Goal: Communication & Community: Ask a question

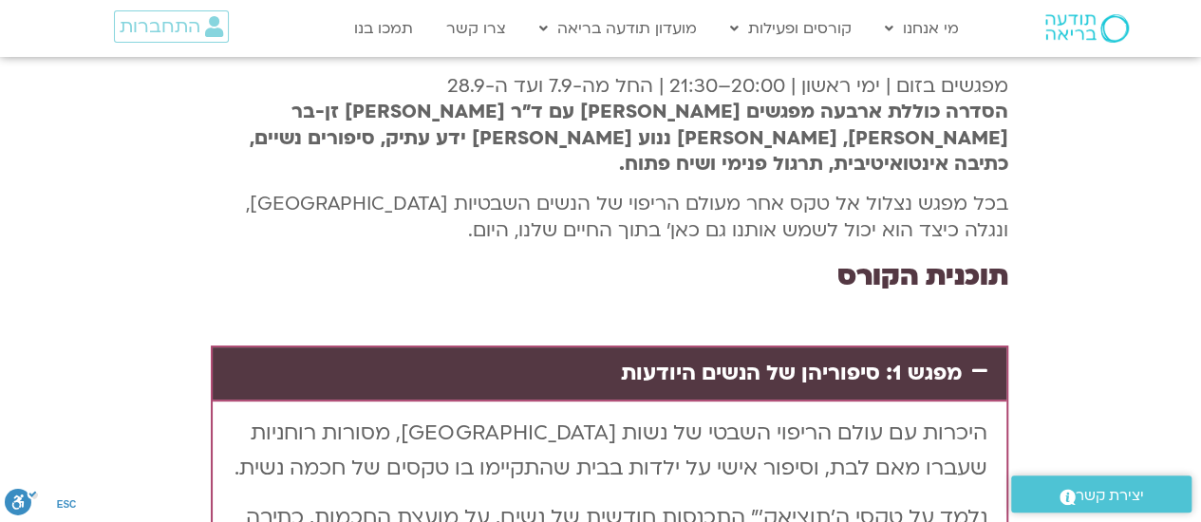
scroll to position [3747, -8]
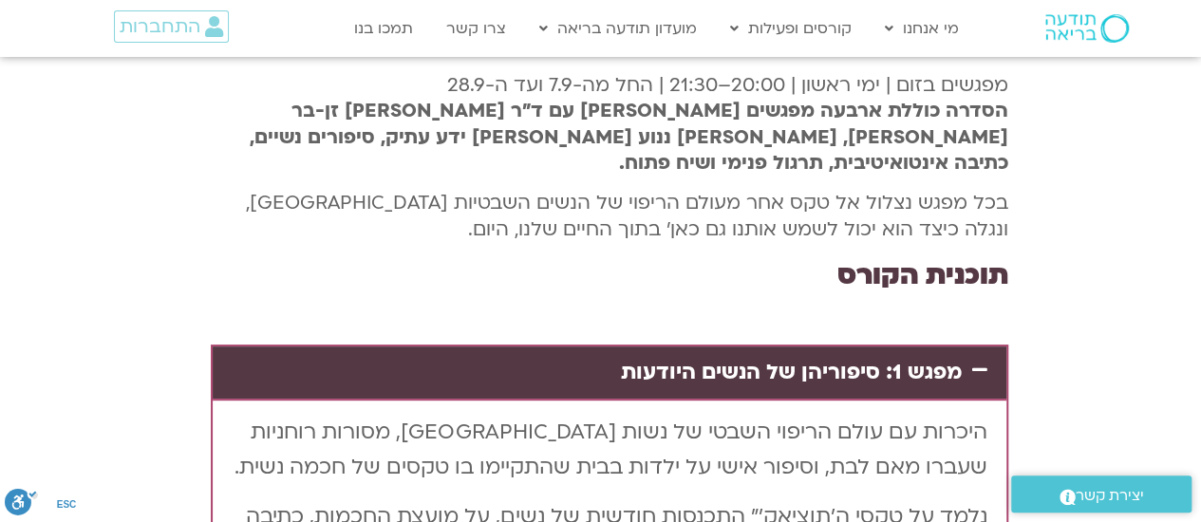
click at [890, 358] on link "מפגש 1: סיפוריהן של הנשים היודעות" at bounding box center [791, 372] width 341 height 28
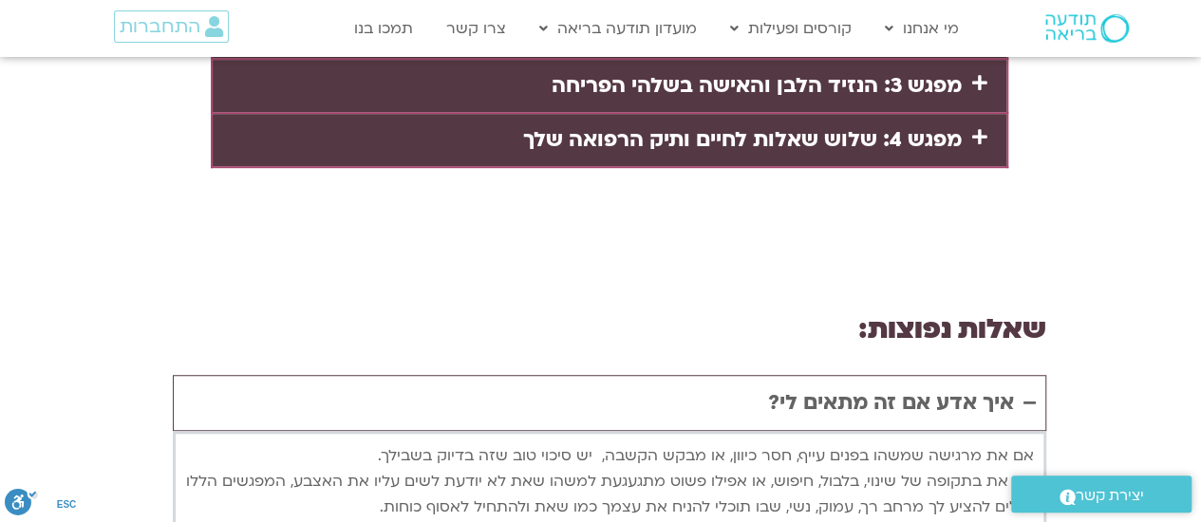
scroll to position [4148, -8]
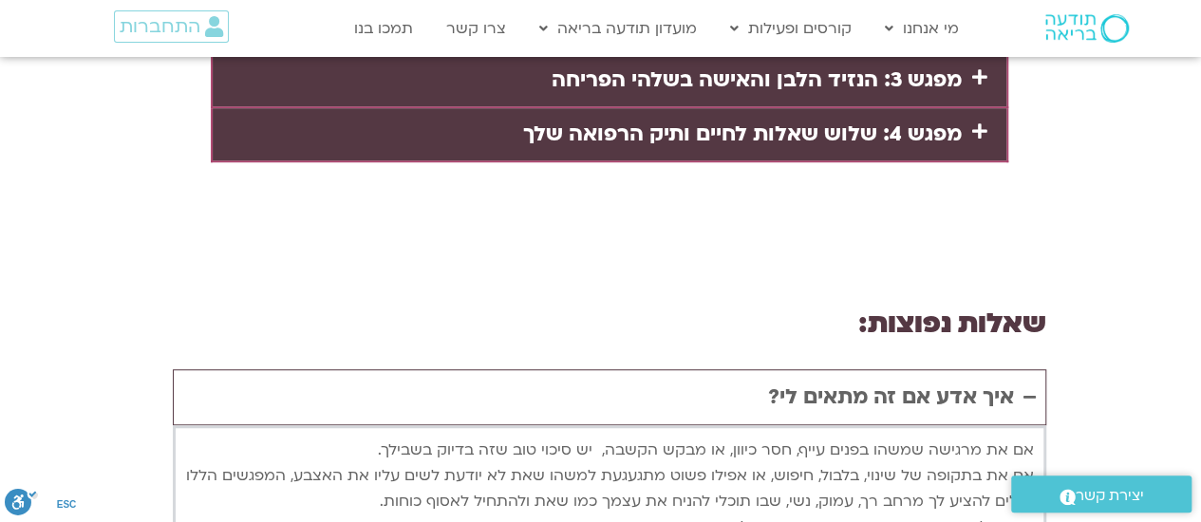
click at [890, 380] on div "איך אדע אם זה מתאים לי?" at bounding box center [891, 398] width 246 height 36
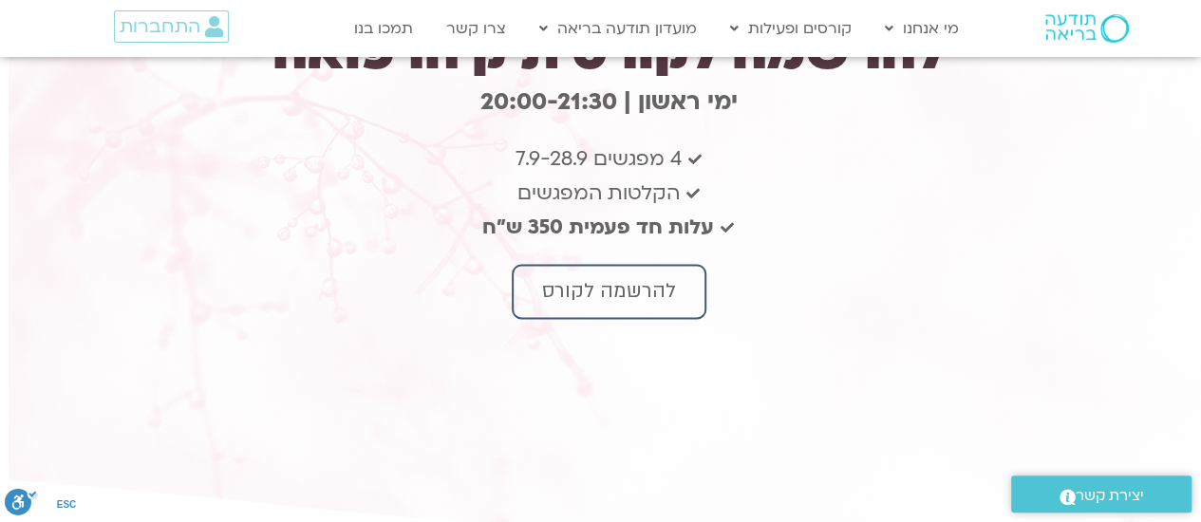
scroll to position [4926, -8]
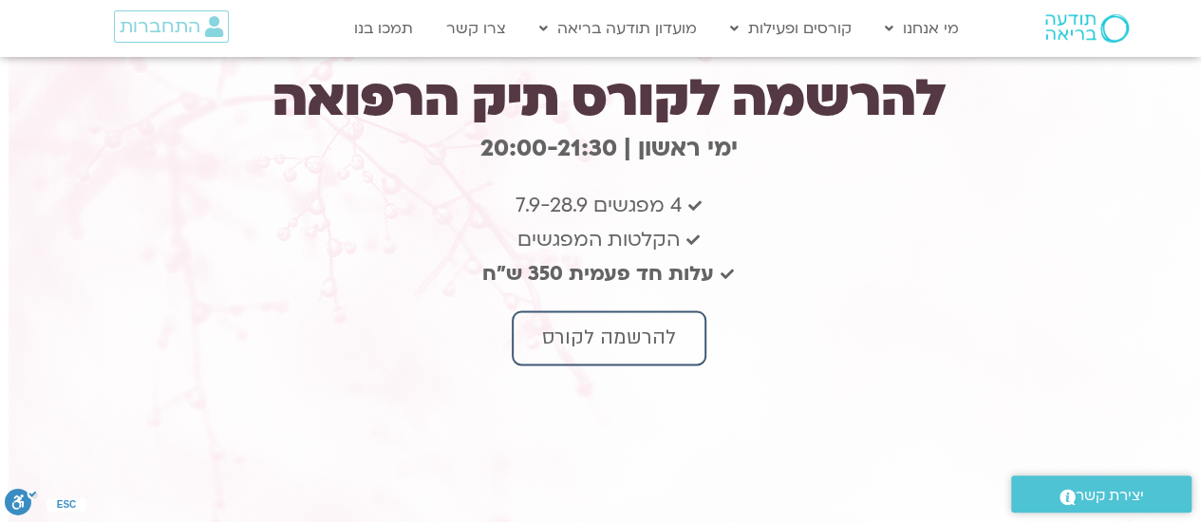
click at [888, 104] on link "קורסים" at bounding box center [825, 113] width 209 height 44
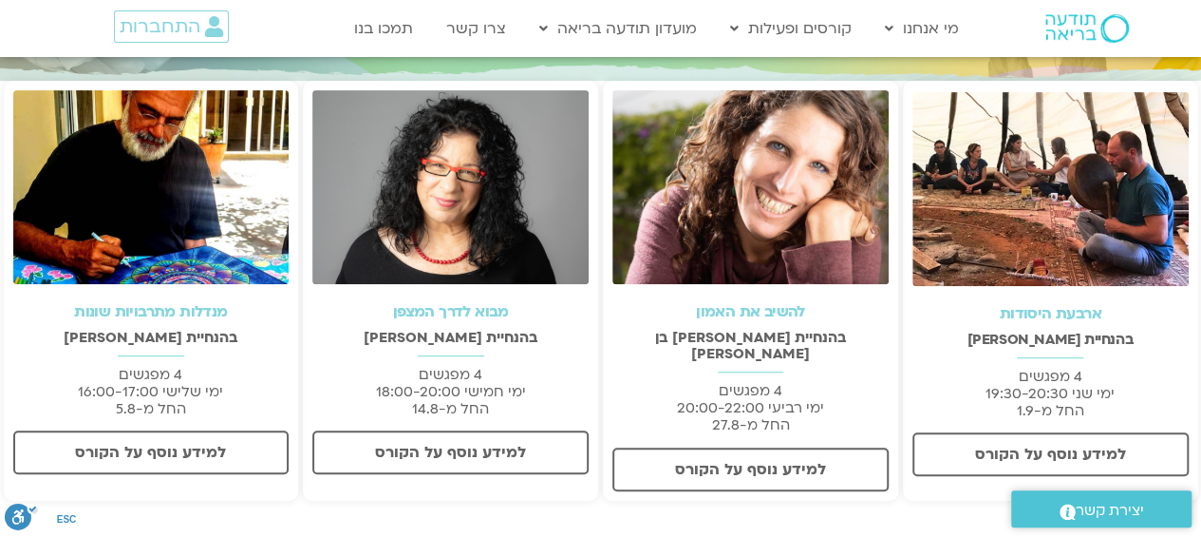
scroll to position [355, 0]
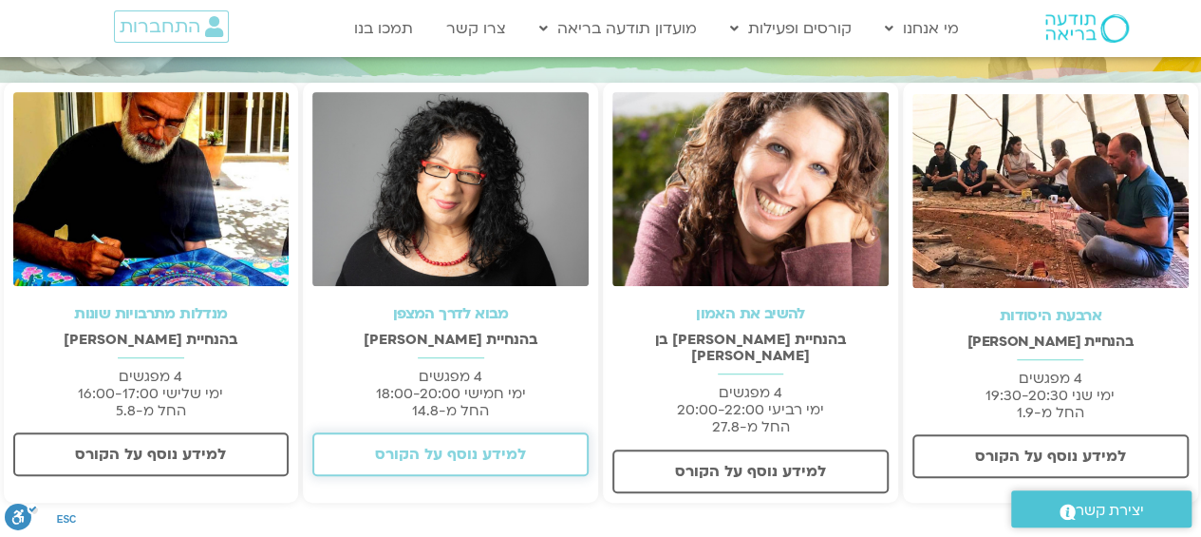
click at [499, 436] on link "למידע נוסף על הקורס" at bounding box center [450, 454] width 276 height 44
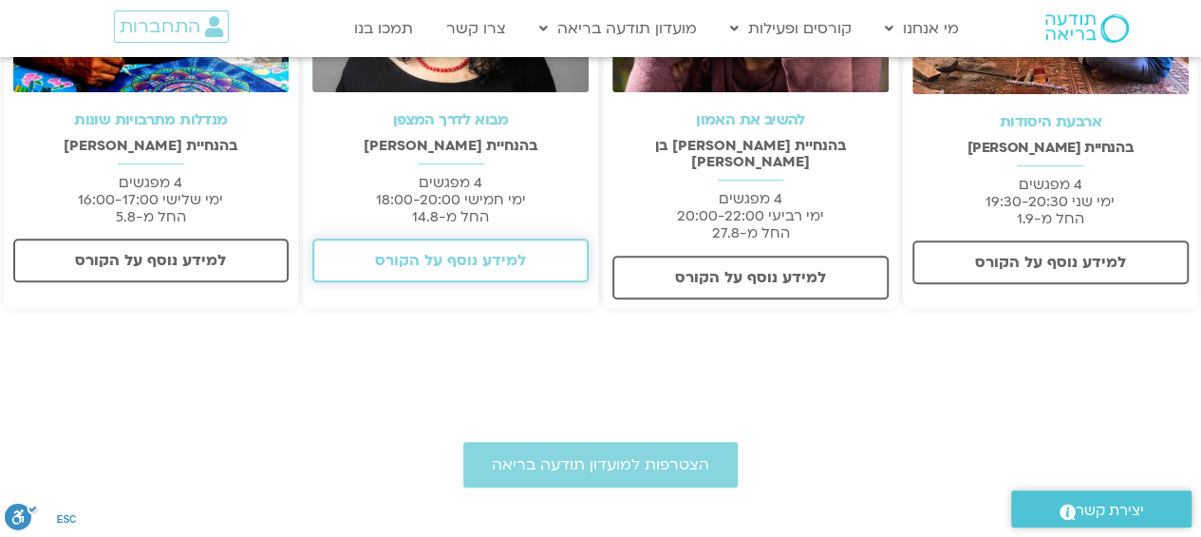
scroll to position [0, 0]
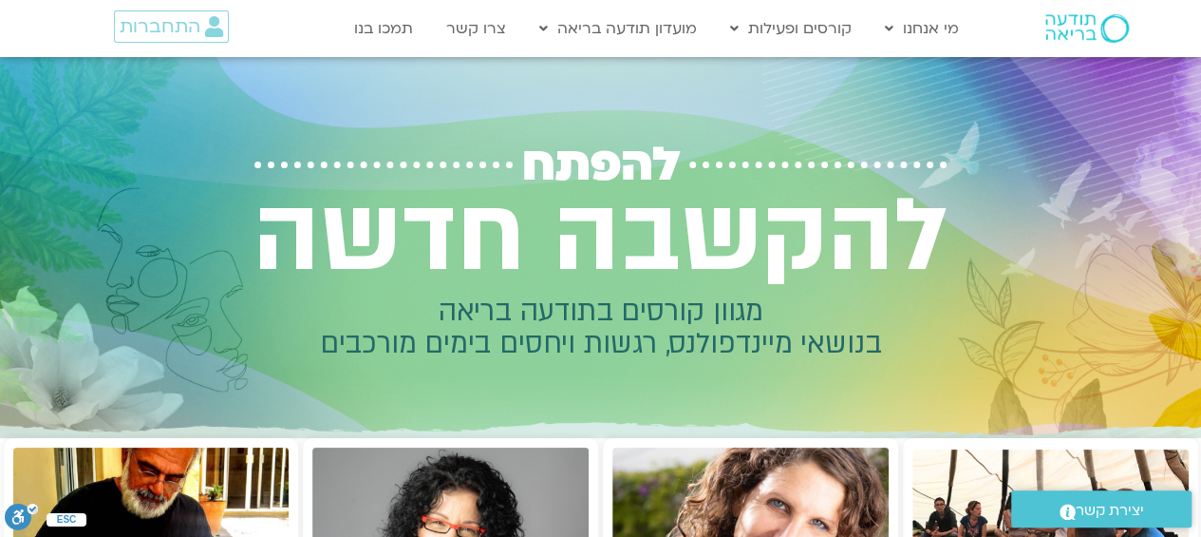
click at [1086, 30] on img at bounding box center [1088, 28] width 84 height 28
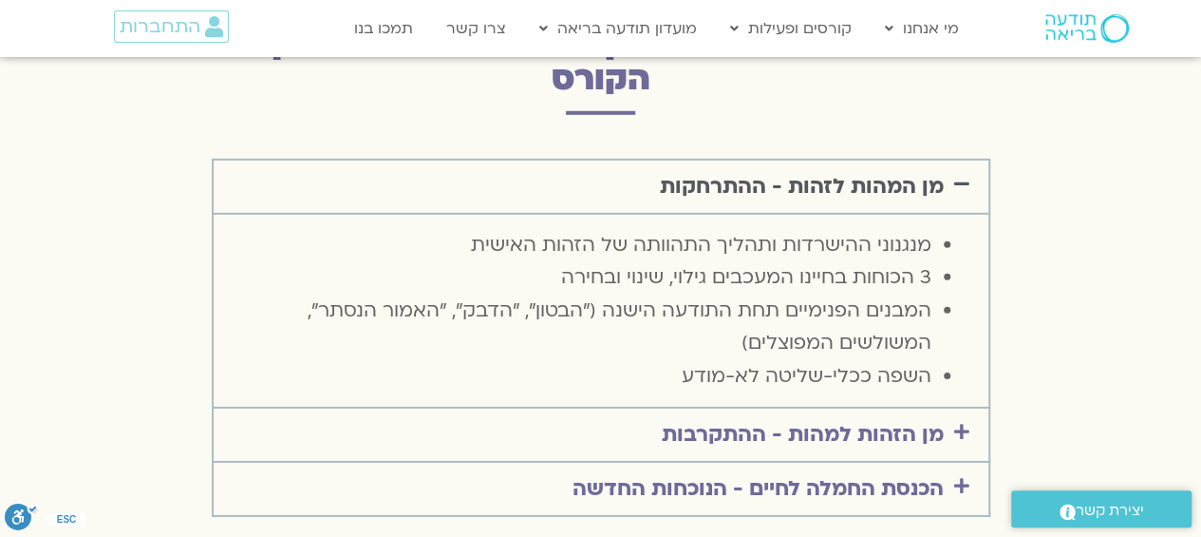
scroll to position [2806, 0]
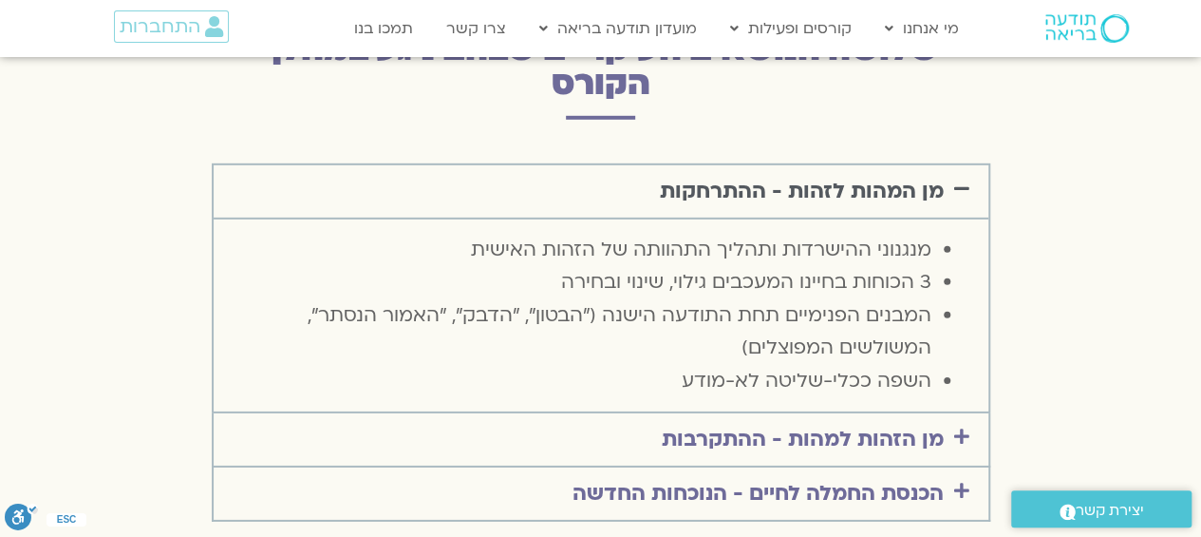
click at [777, 424] on link "מן הזהות למהות - ההתקרבות" at bounding box center [803, 438] width 282 height 28
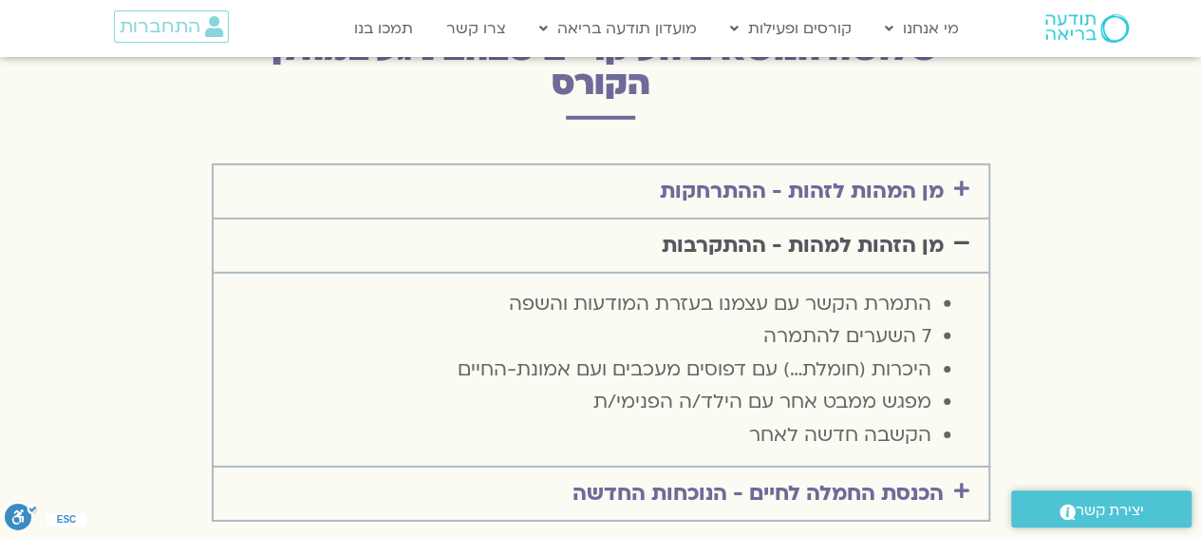
click at [839, 479] on link "הכנסת החמלה לחיים - הנוכחות החדשה" at bounding box center [758, 493] width 371 height 28
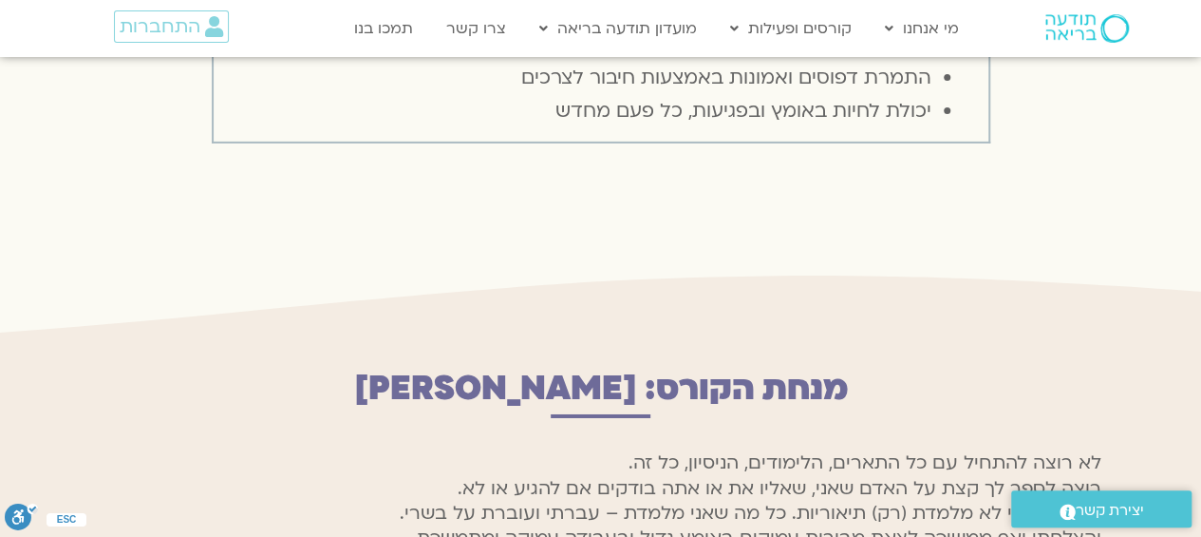
scroll to position [3327, 0]
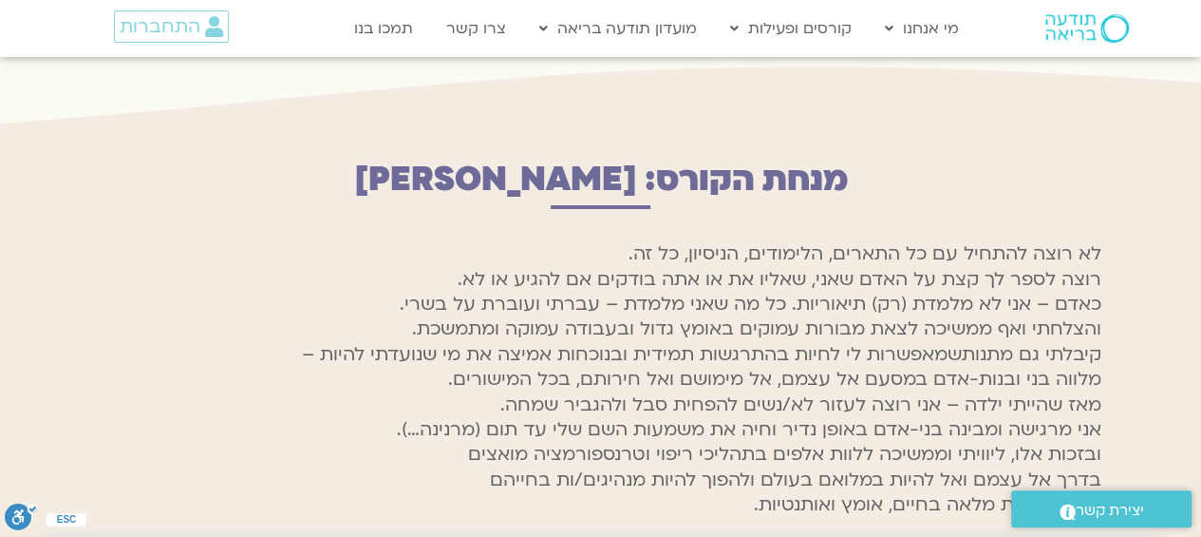
drag, startPoint x: 839, startPoint y: 411, endPoint x: 723, endPoint y: 261, distance: 190.1
click at [723, 316] on span "והצלחתי ואף ממשיכה לצאת מבורות עמוקים באומץ גדול ובעבודה עמוקה ומתמשכת." at bounding box center [756, 328] width 689 height 25
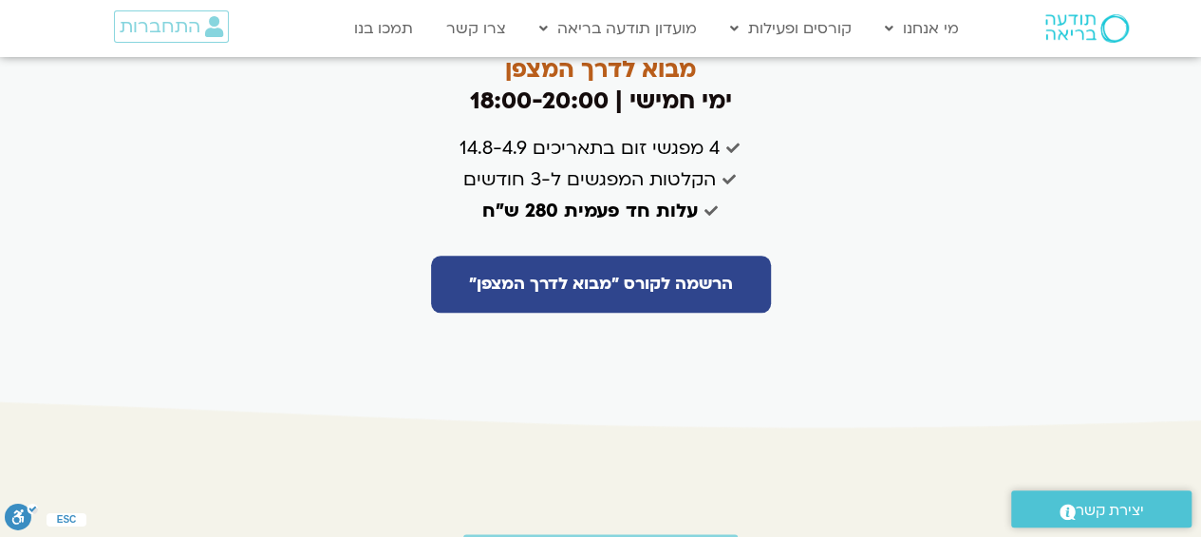
scroll to position [4956, 0]
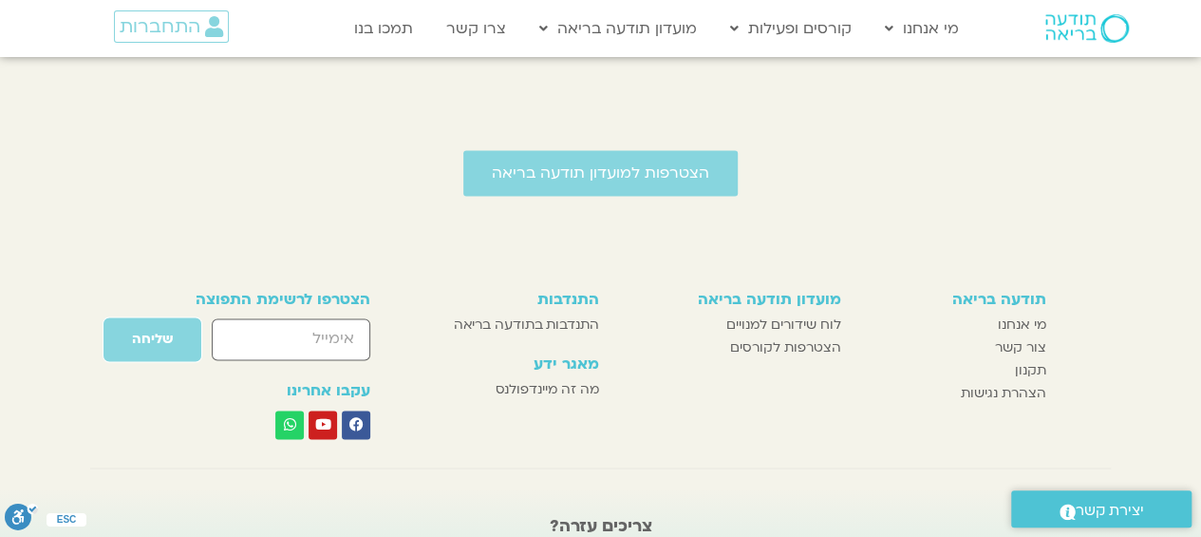
click at [545, 378] on span "מה זה מיינדפולנס" at bounding box center [548, 389] width 104 height 23
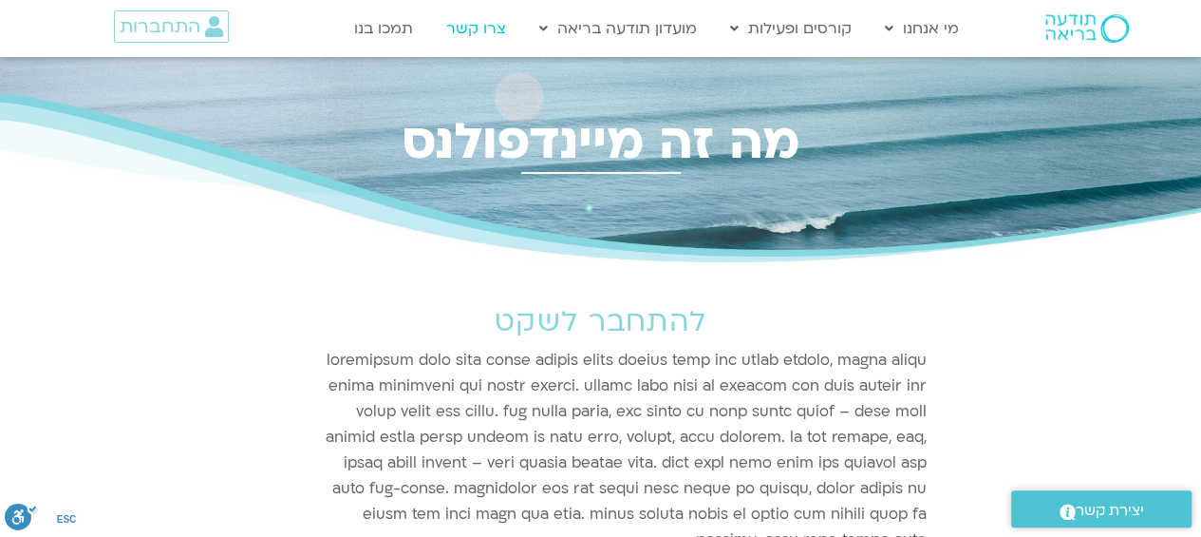
click at [484, 33] on link "צרו קשר" at bounding box center [476, 28] width 79 height 36
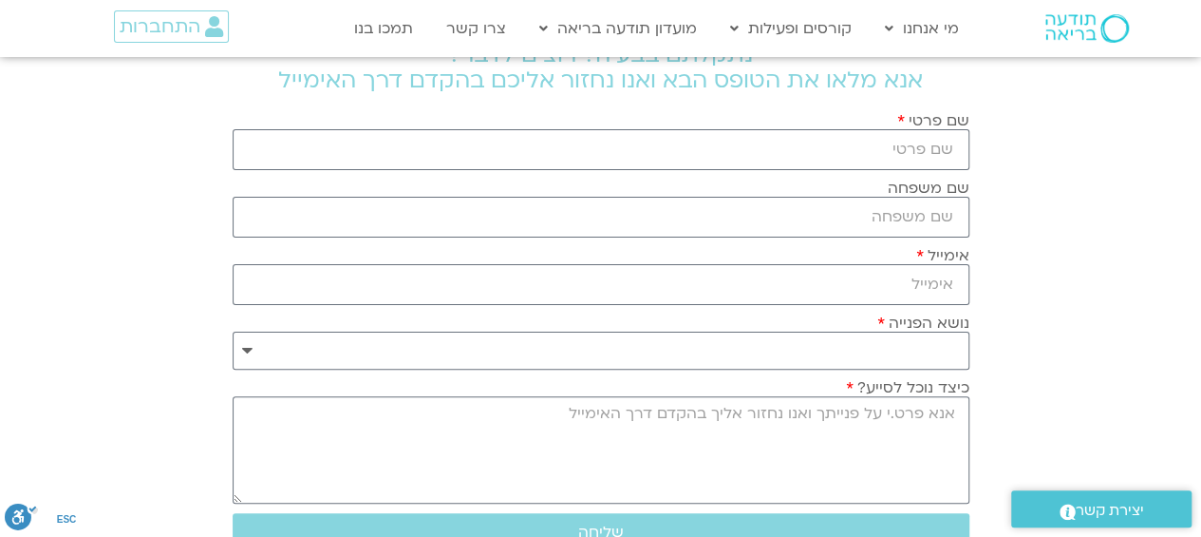
scroll to position [169, 0]
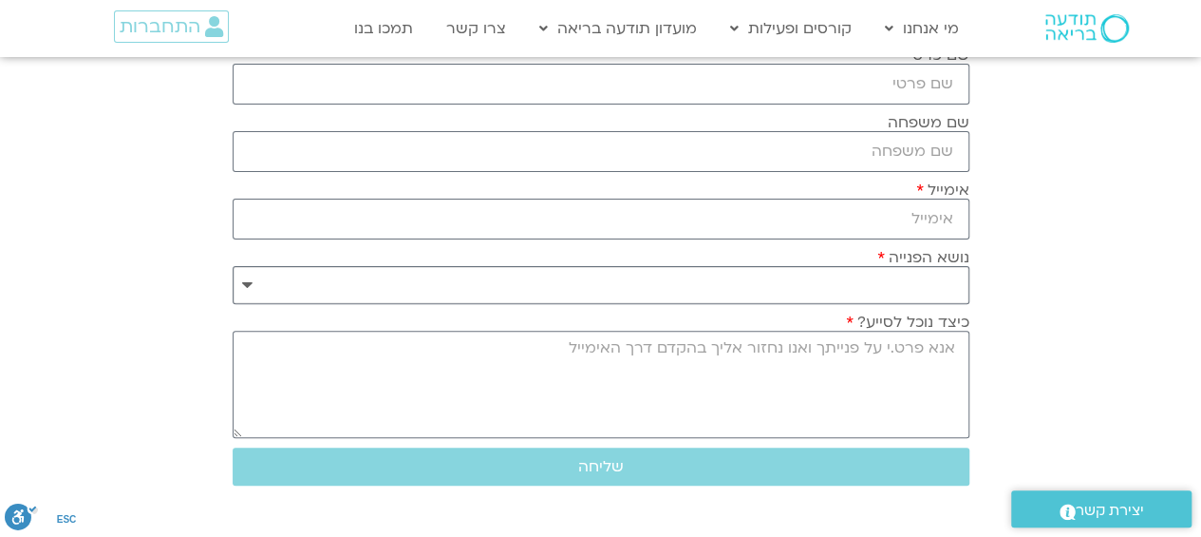
click at [816, 272] on select "**********" at bounding box center [601, 285] width 737 height 38
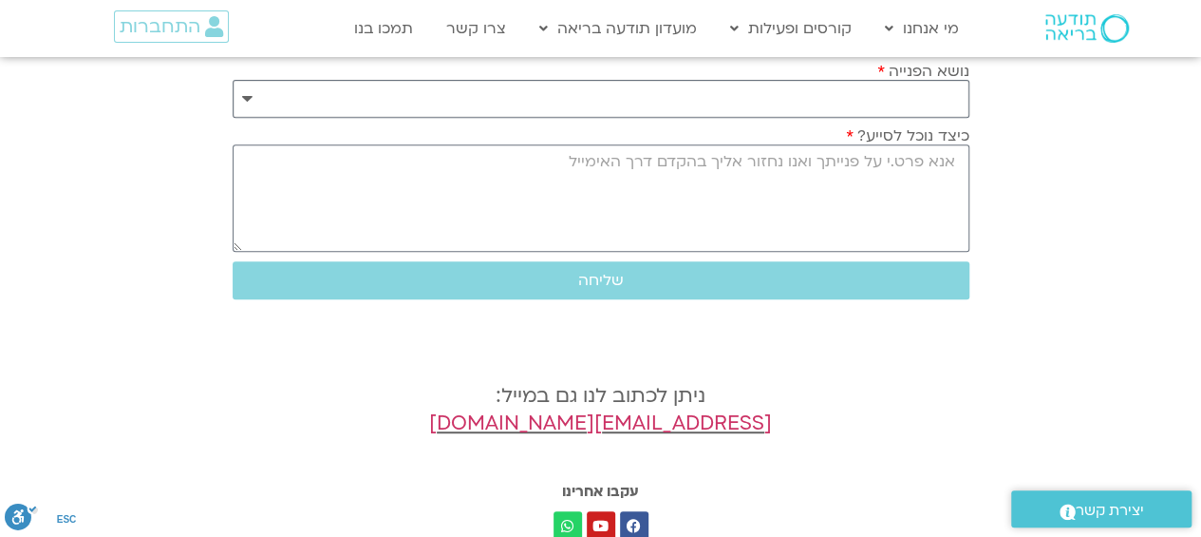
scroll to position [236, 0]
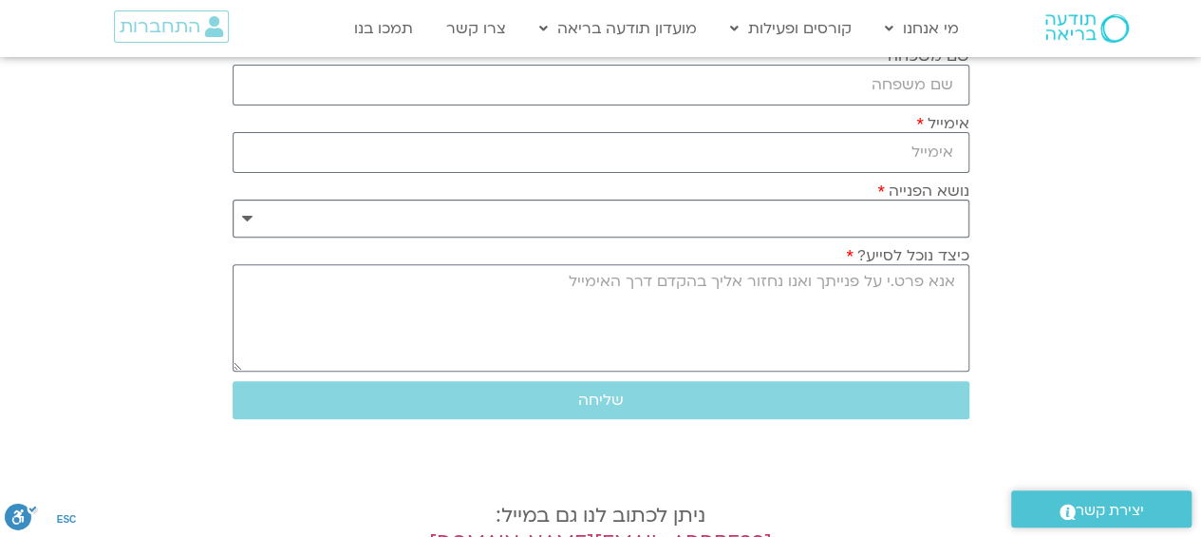
click at [851, 216] on select "**********" at bounding box center [601, 218] width 737 height 38
click at [1041, 295] on section "**********" at bounding box center [600, 249] width 1201 height 857
